Goal: Information Seeking & Learning: Learn about a topic

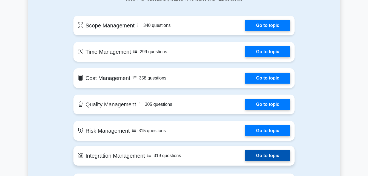
scroll to position [274, 0]
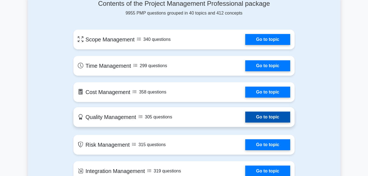
click at [265, 116] on link "Go to topic" at bounding box center [267, 117] width 45 height 11
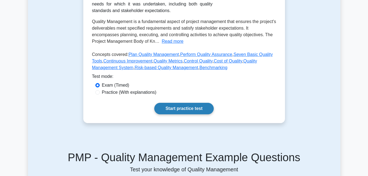
scroll to position [192, 0]
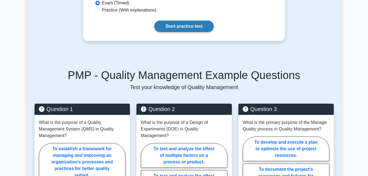
click at [196, 27] on link "Start practice test" at bounding box center [184, 27] width 60 height 12
